Goal: Check status: Check status

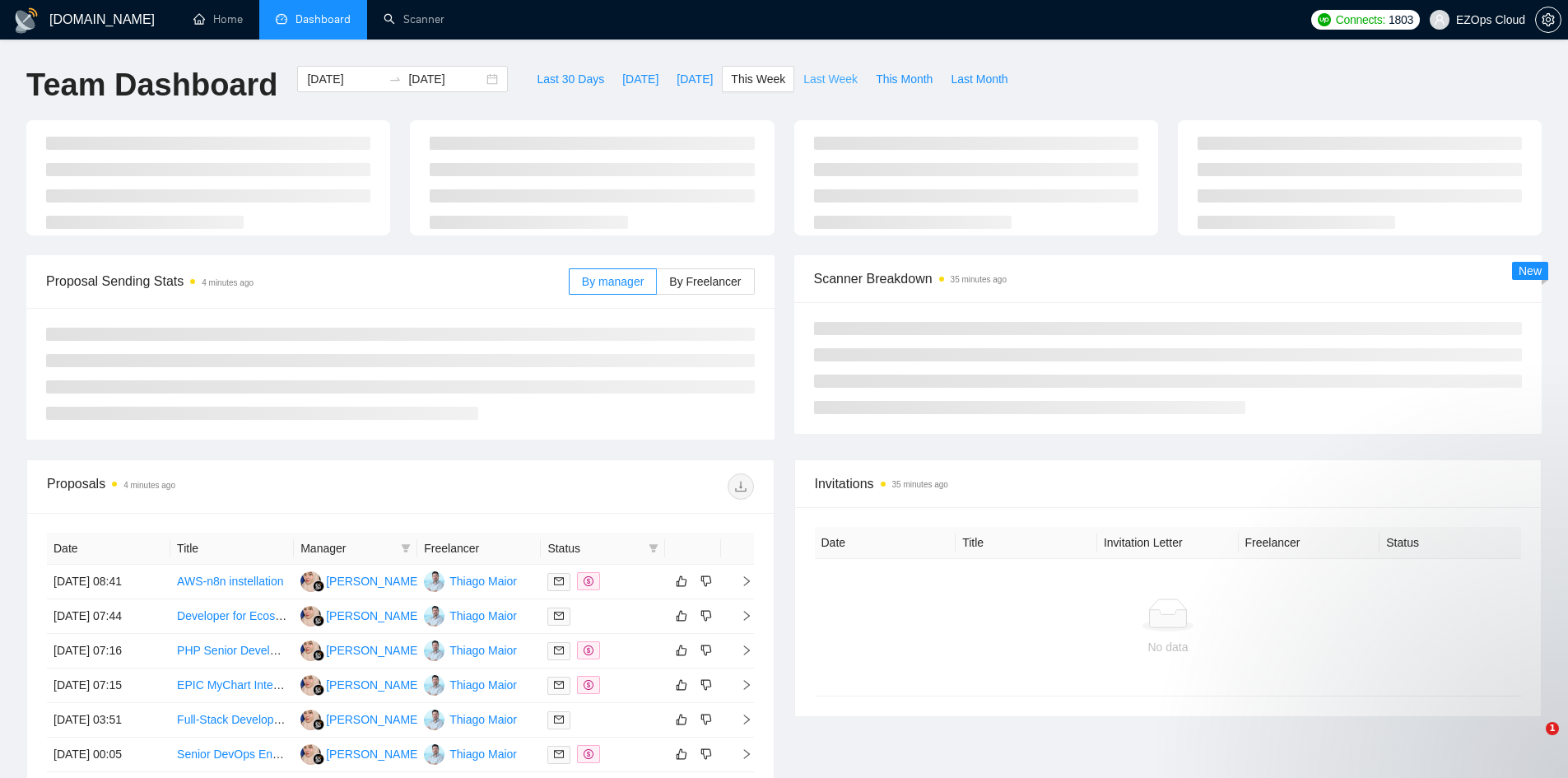
click at [823, 87] on span "Last Week" at bounding box center [831, 79] width 55 height 18
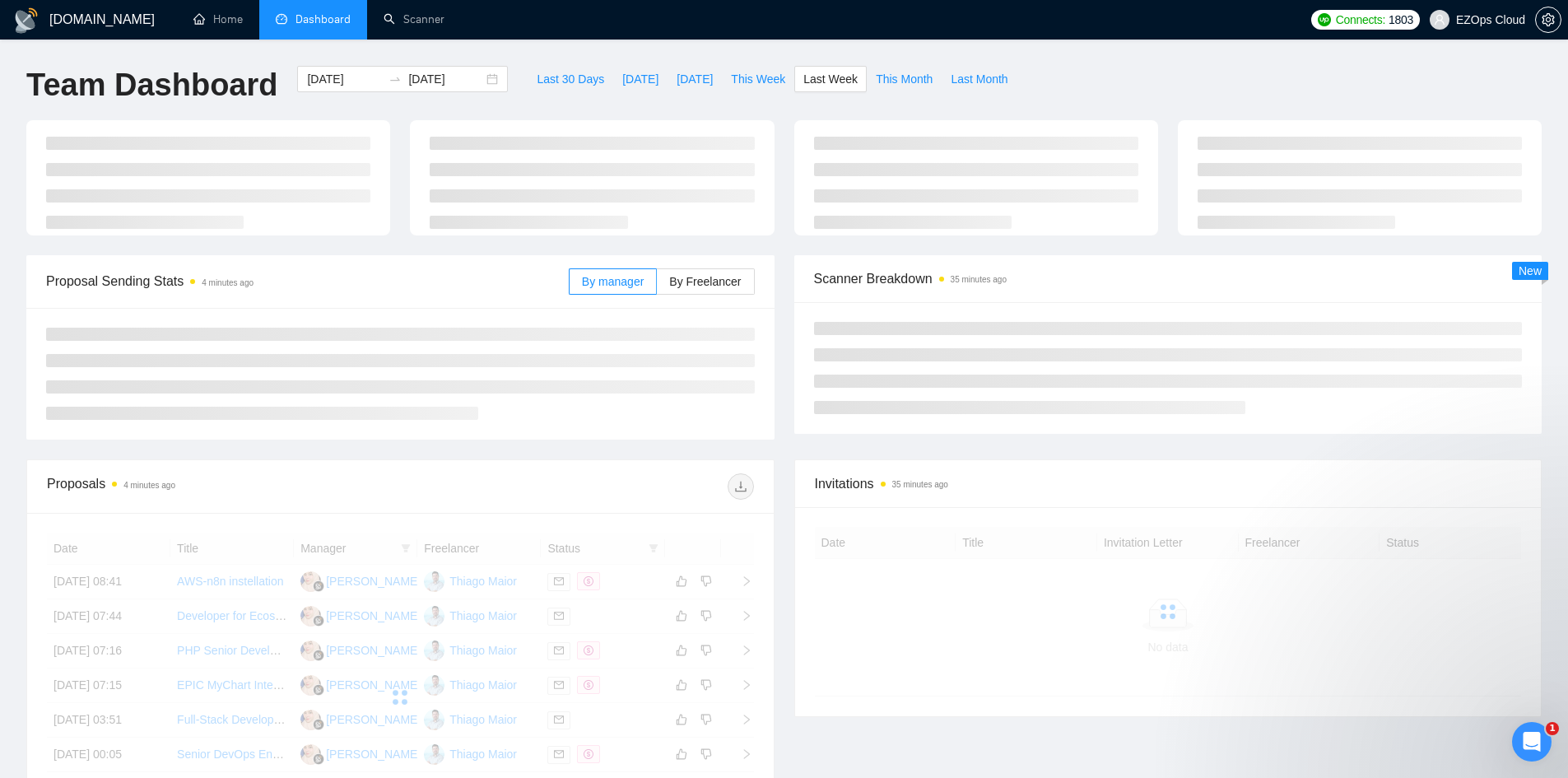
type input "[DATE]"
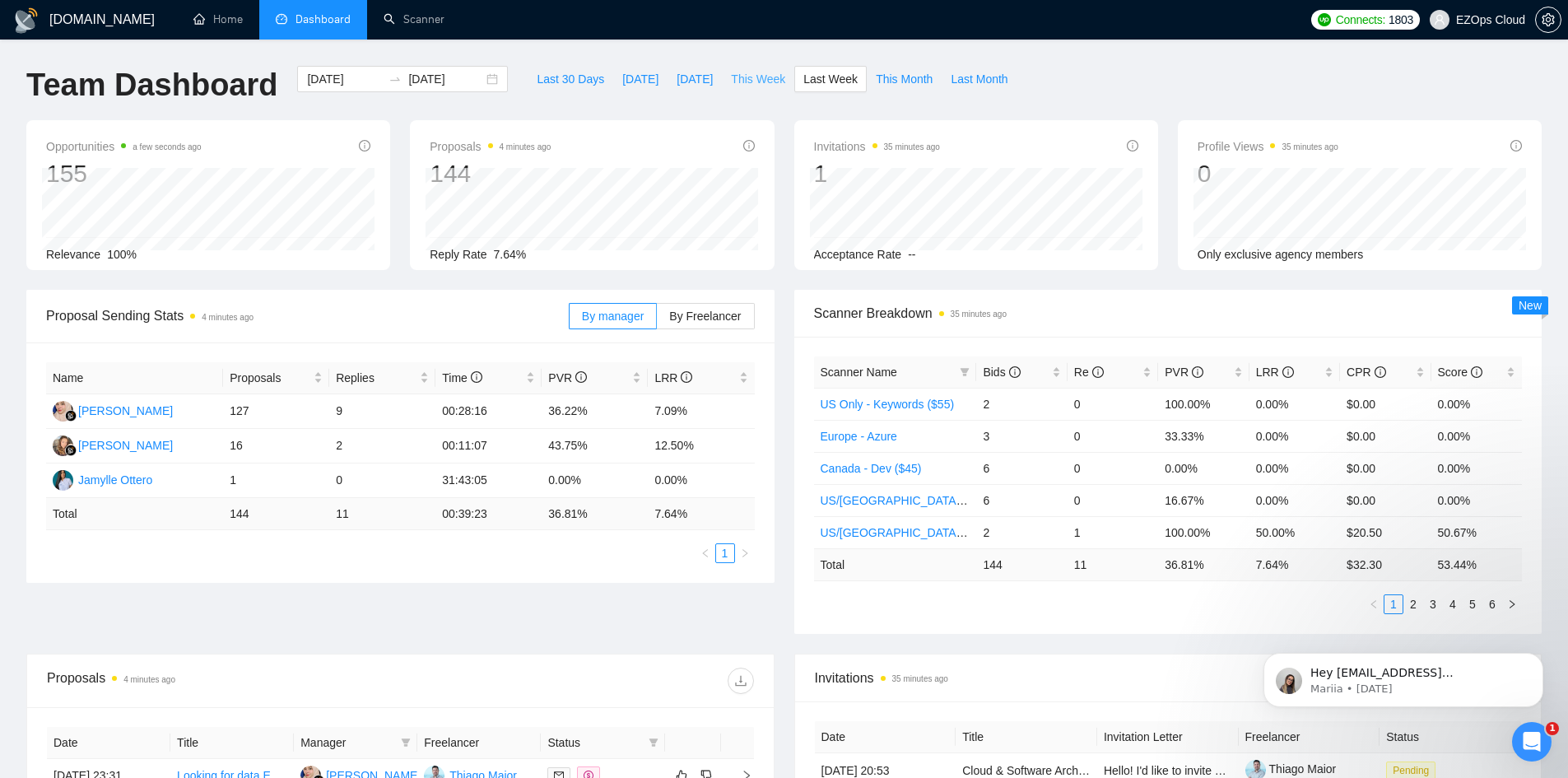
click at [764, 83] on span "This Week" at bounding box center [758, 79] width 55 height 18
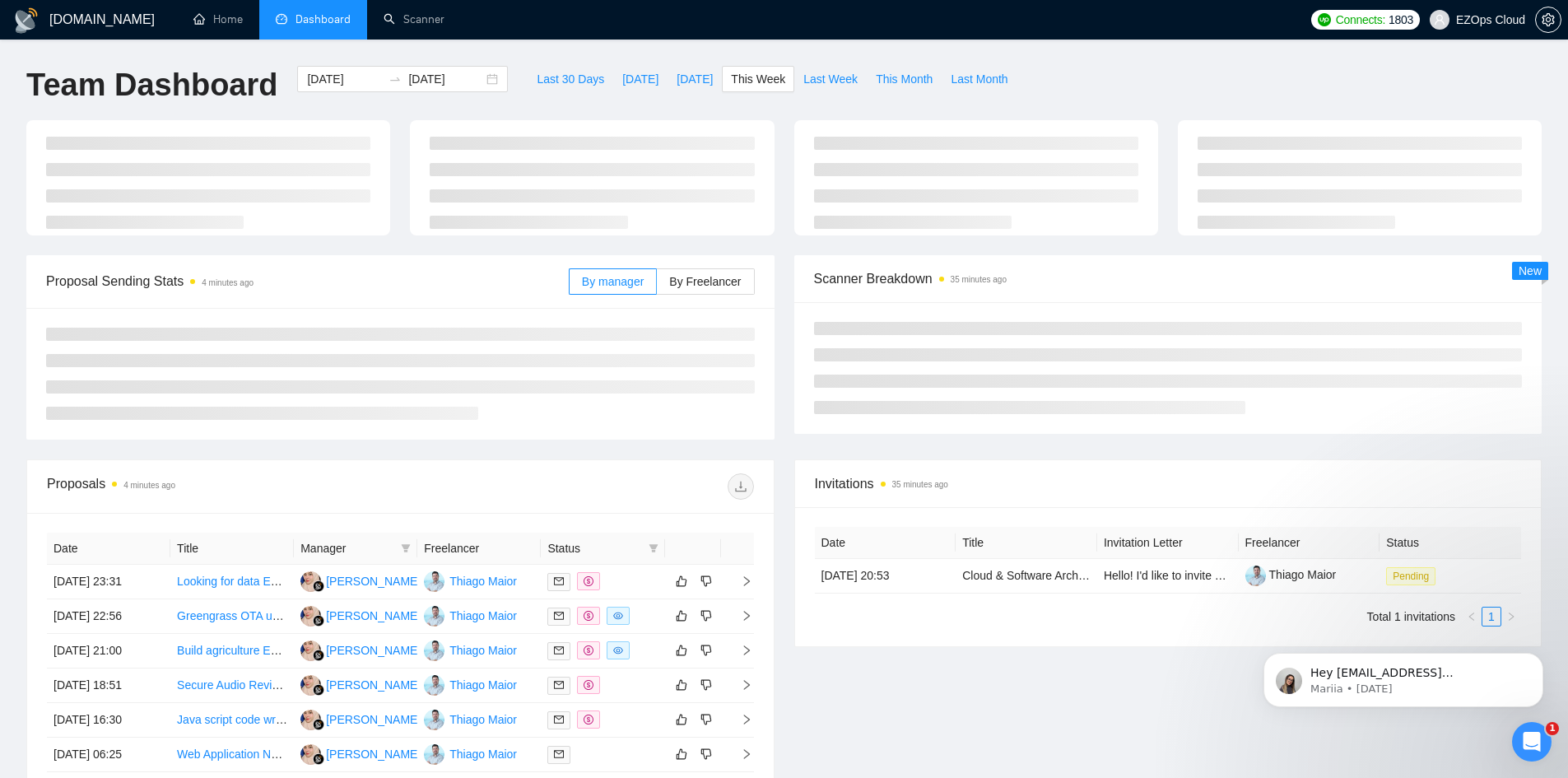
type input "[DATE]"
